Goal: Check status: Check status

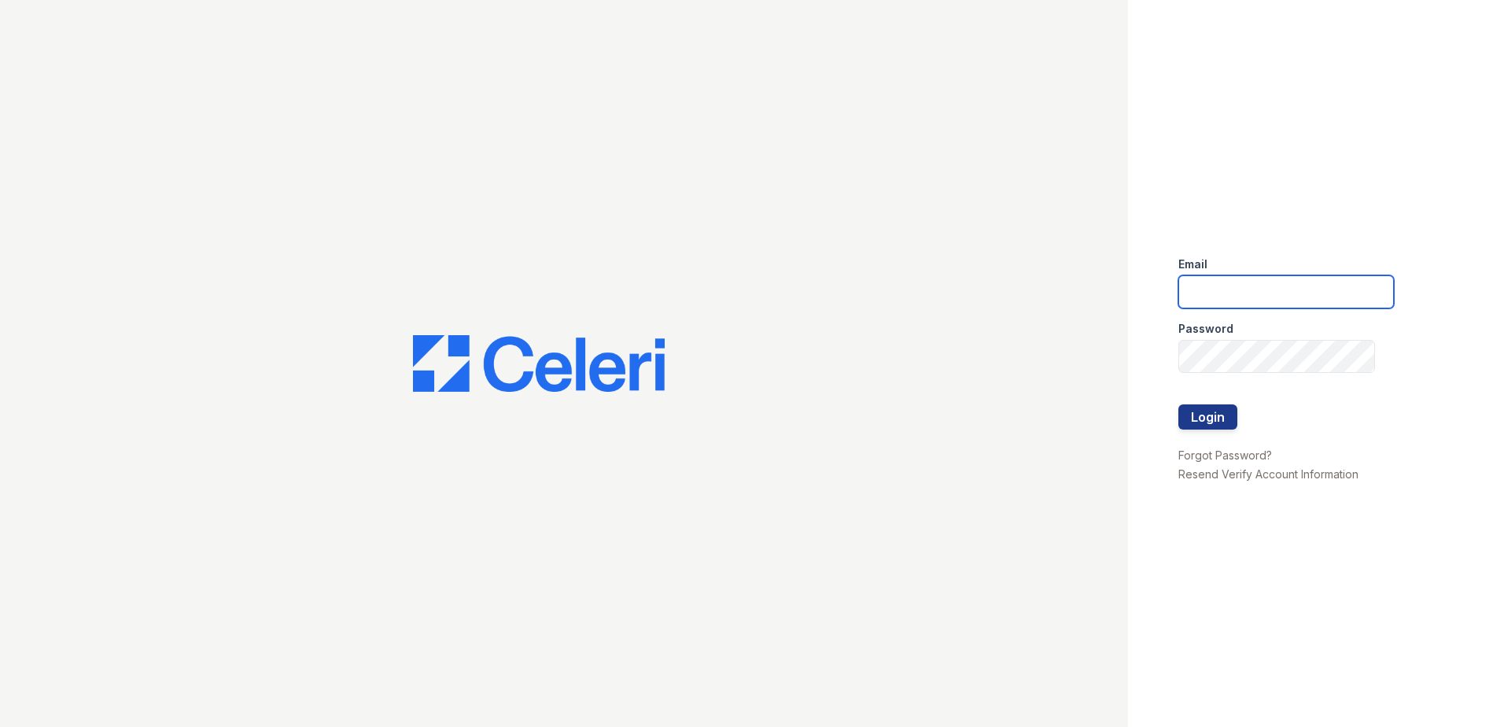
click at [1260, 296] on input "email" at bounding box center [1285, 291] width 215 height 33
type input "mdillon@trinity-pm.com"
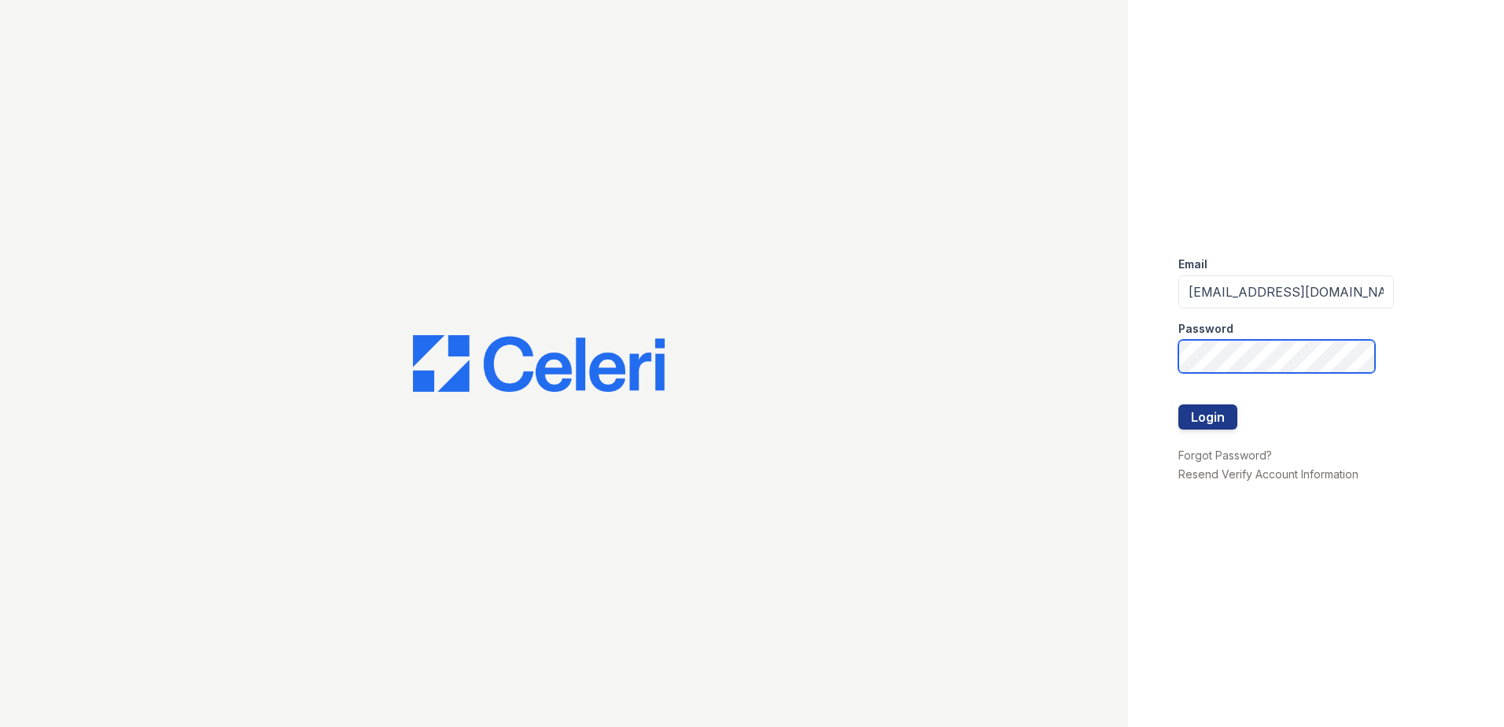
click at [1178, 404] on button "Login" at bounding box center [1207, 416] width 59 height 25
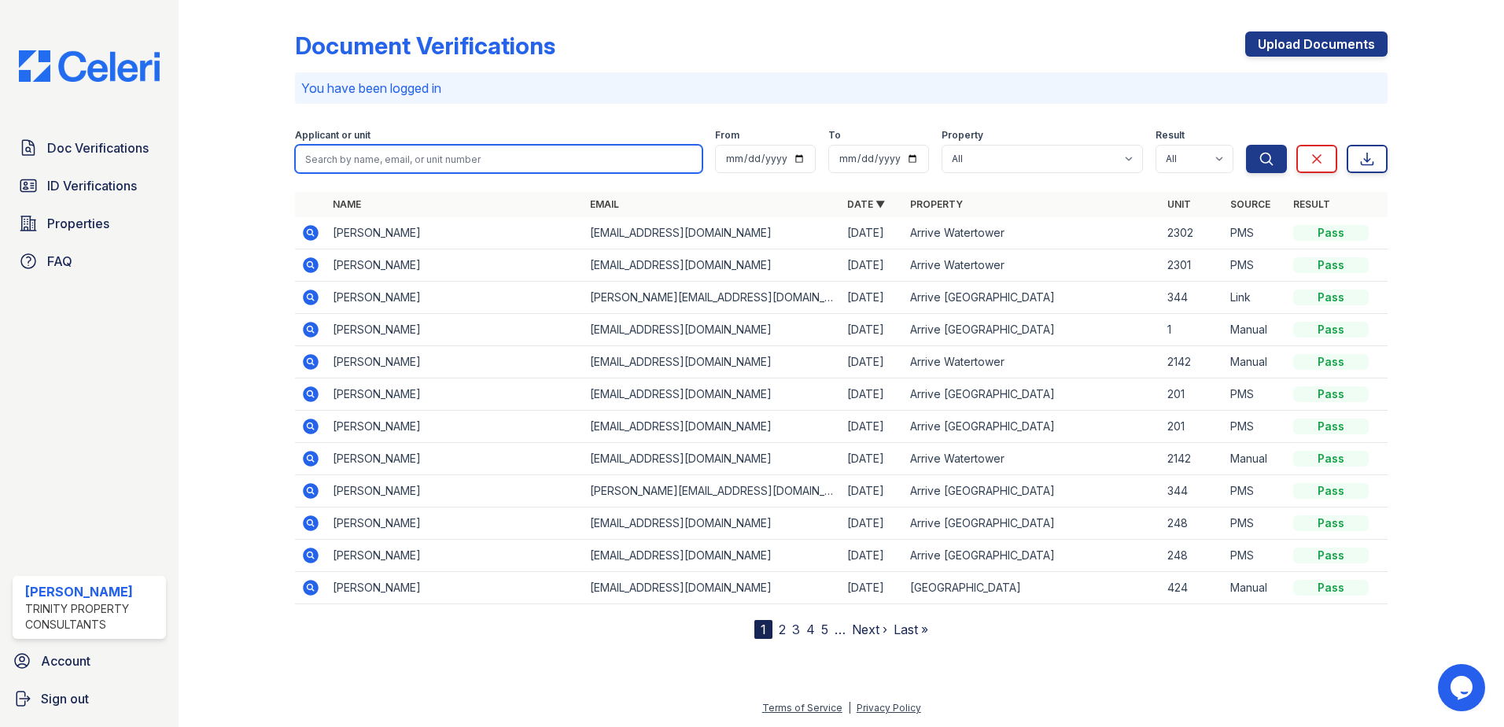
click at [404, 148] on input "search" at bounding box center [498, 159] width 407 height 28
type input "[PERSON_NAME]"
click at [1246, 145] on button "Search" at bounding box center [1266, 159] width 41 height 28
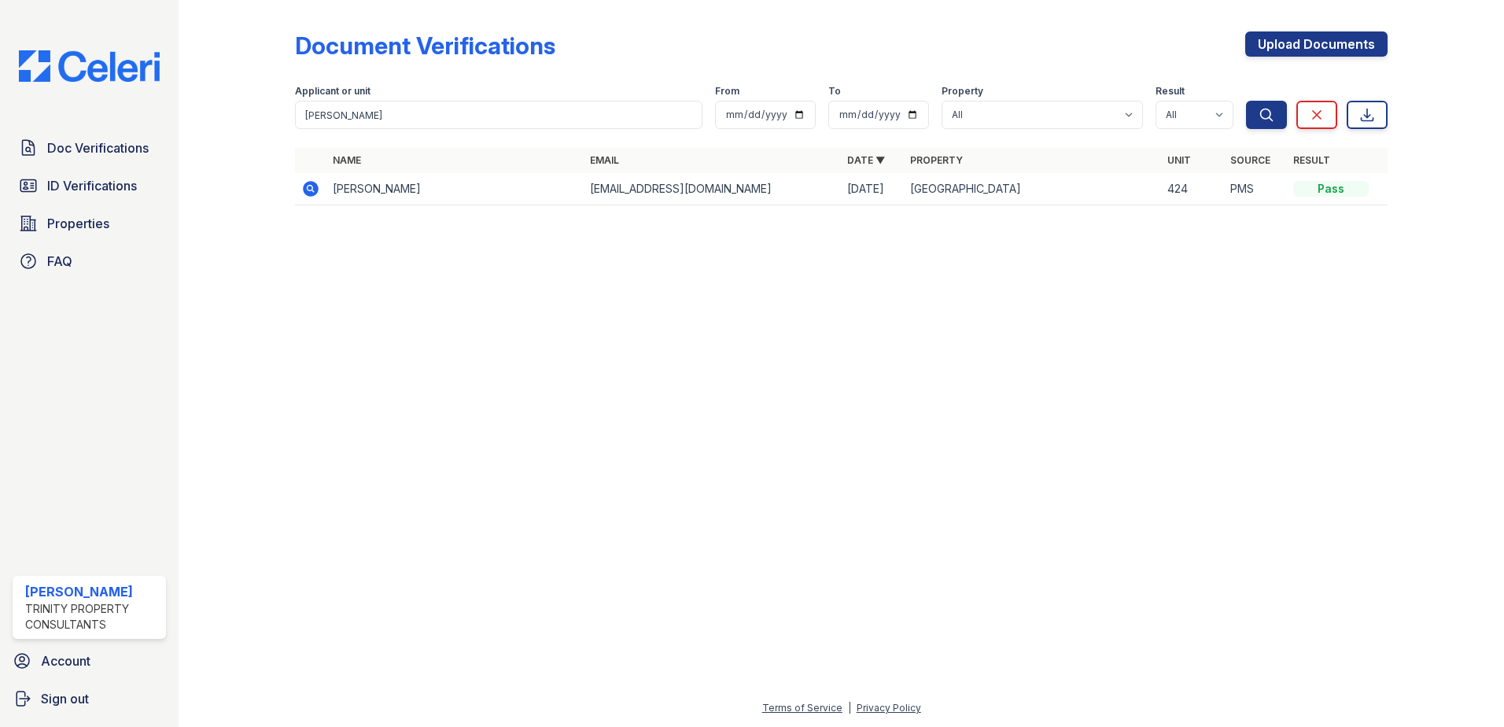
click at [314, 190] on icon at bounding box center [311, 189] width 16 height 16
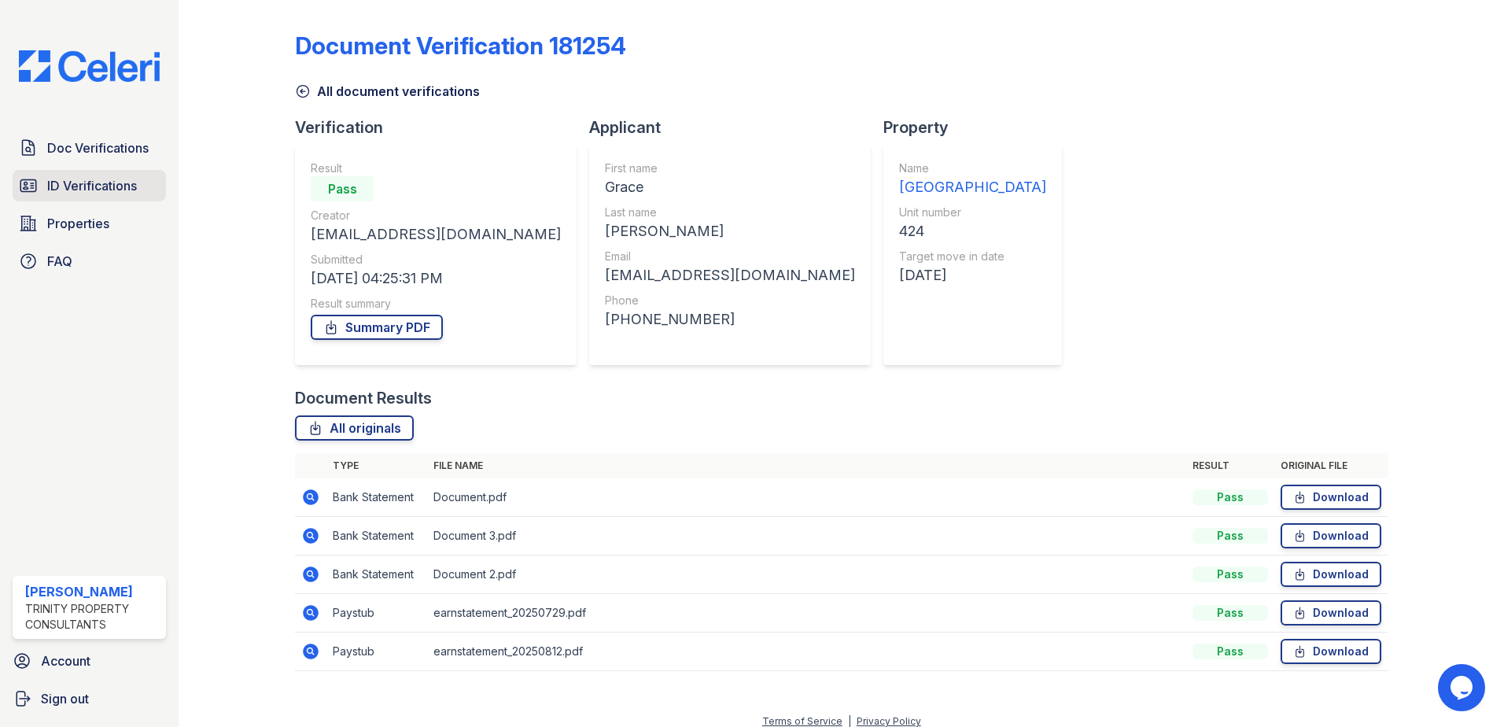
click at [61, 195] on span "ID Verifications" at bounding box center [92, 185] width 90 height 19
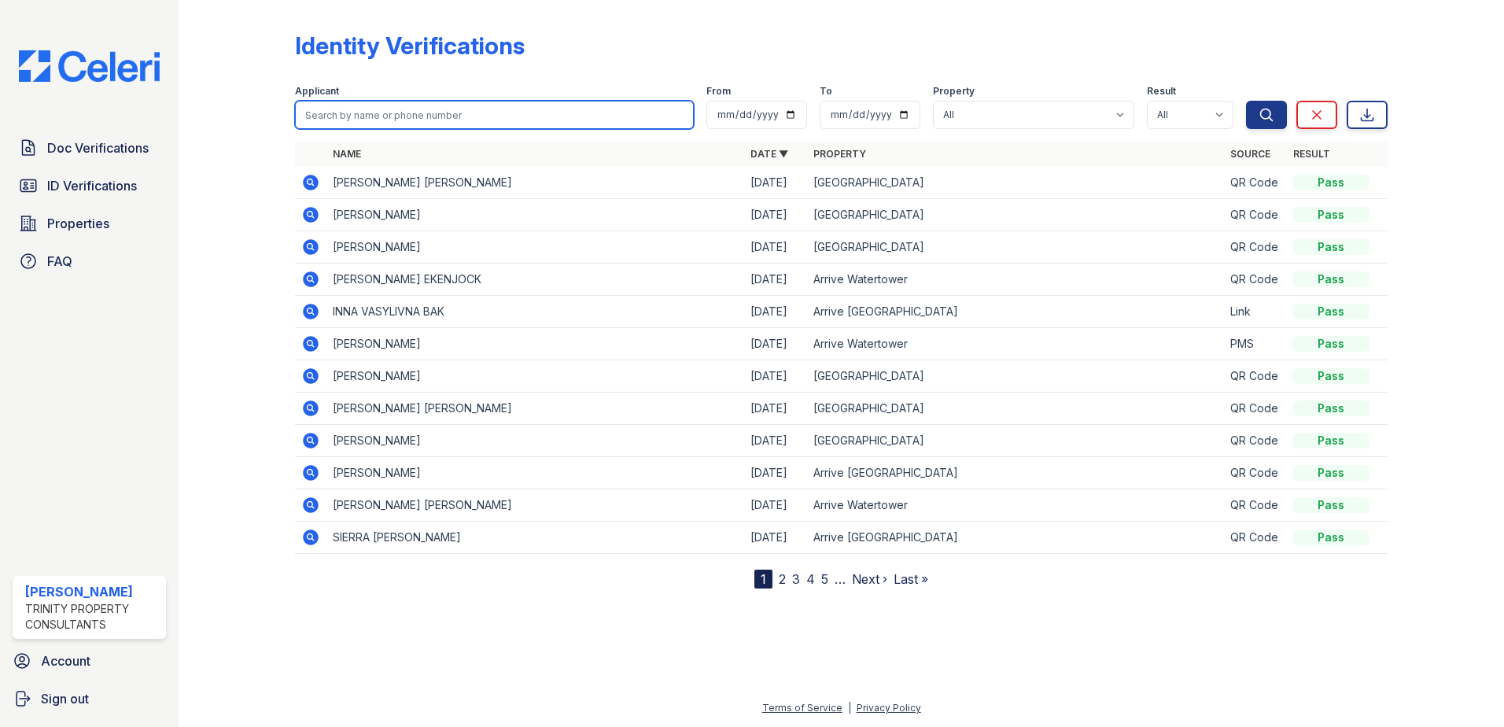
click at [412, 113] on input "search" at bounding box center [494, 115] width 399 height 28
type input "[PERSON_NAME]"
click at [1246, 101] on button "Search" at bounding box center [1266, 115] width 41 height 28
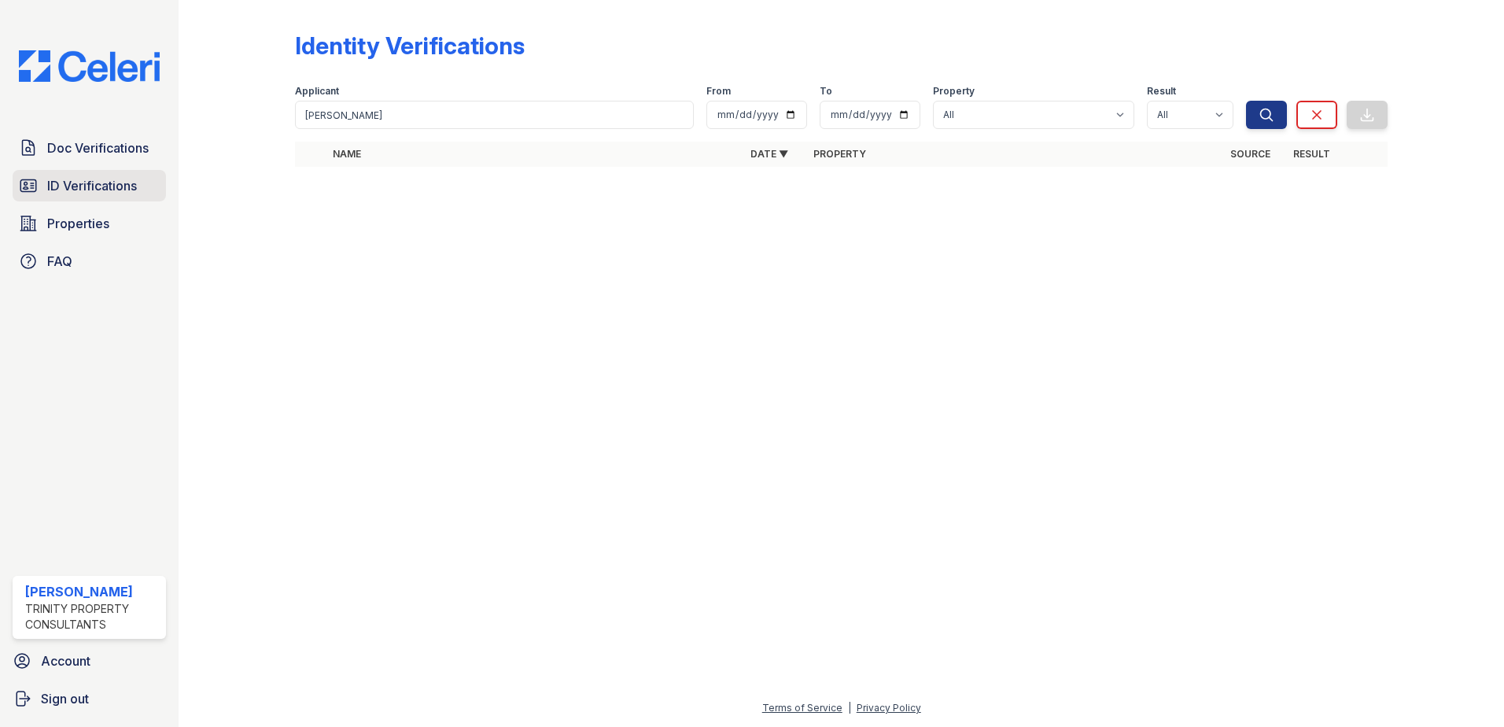
click at [109, 189] on span "ID Verifications" at bounding box center [92, 185] width 90 height 19
